Goal: Transaction & Acquisition: Purchase product/service

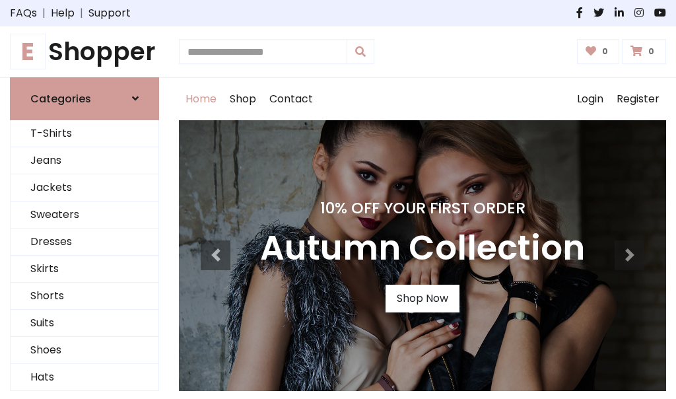
click at [338, 199] on h4 "10% Off Your First Order" at bounding box center [422, 208] width 325 height 18
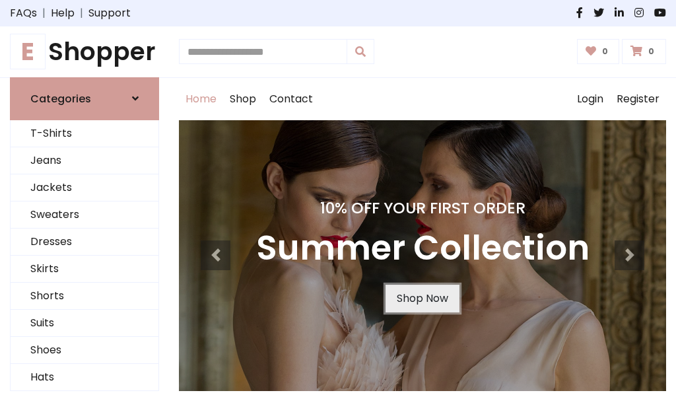
click at [422, 298] on link "Shop Now" at bounding box center [422, 298] width 74 height 28
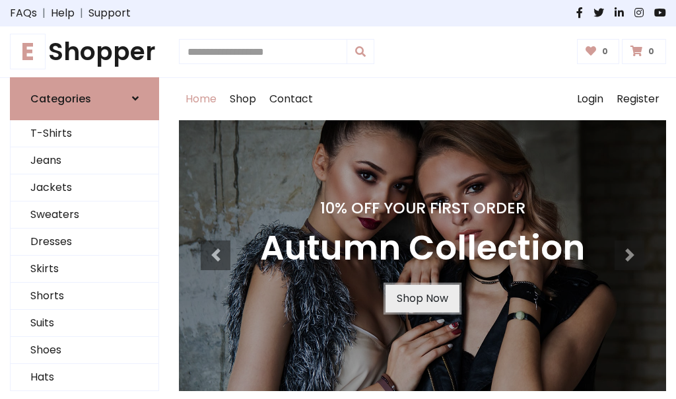
click at [422, 298] on link "Shop Now" at bounding box center [422, 298] width 74 height 28
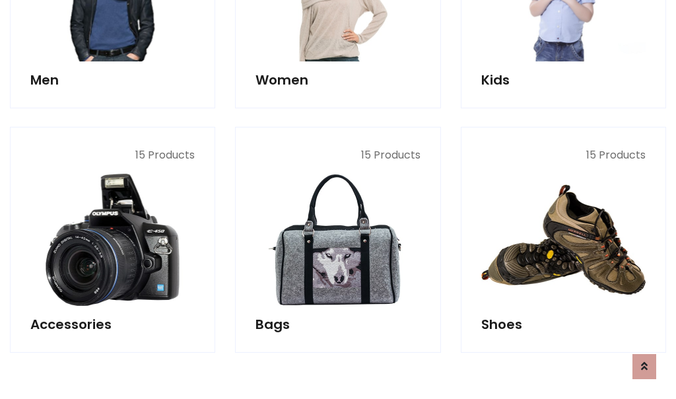
scroll to position [1316, 0]
